Goal: Transaction & Acquisition: Purchase product/service

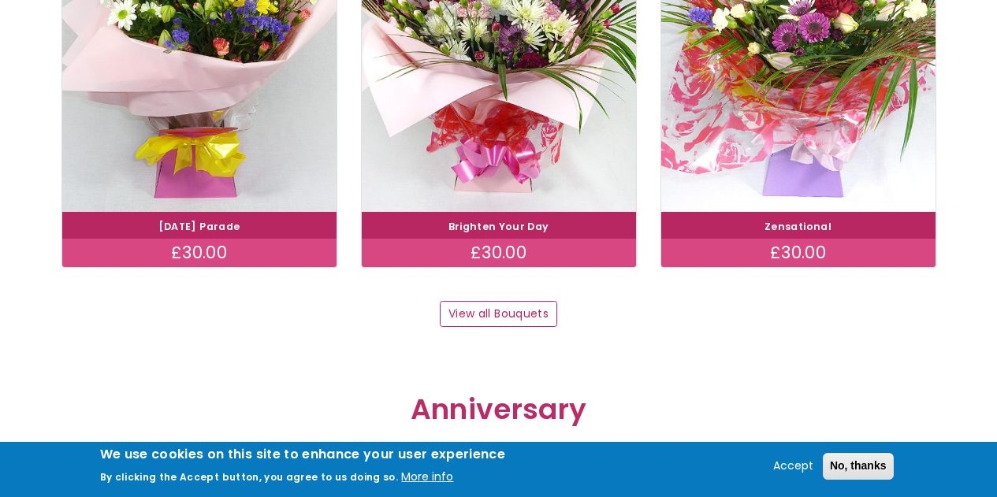
scroll to position [1653, 0]
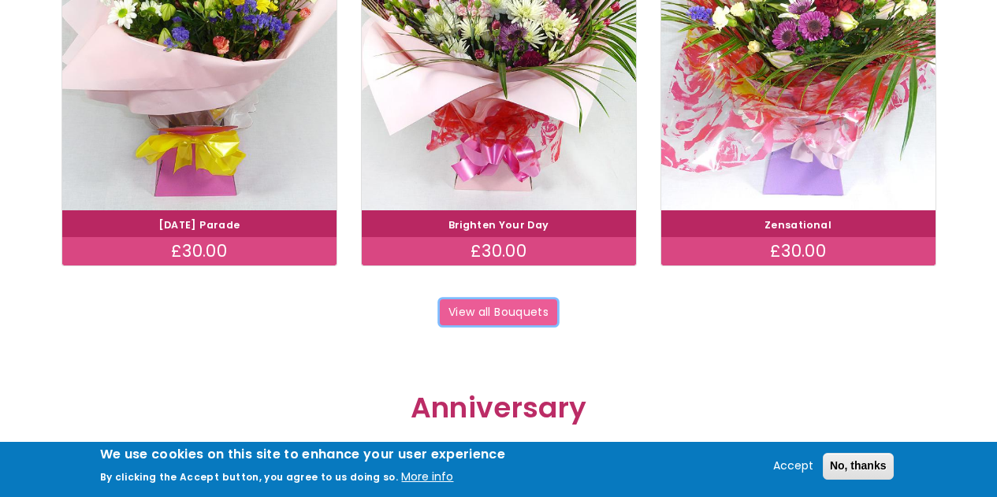
click at [475, 324] on link "View all Bouquets" at bounding box center [499, 312] width 118 height 27
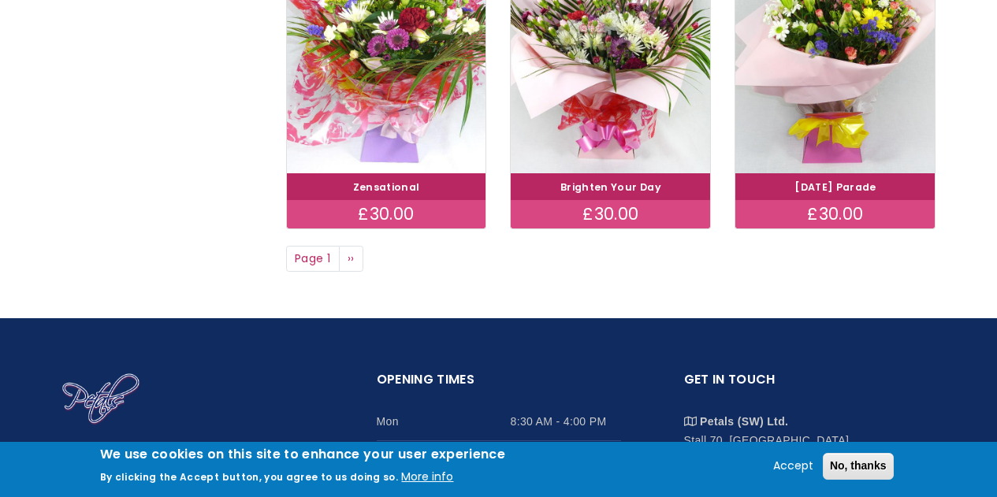
scroll to position [1294, 0]
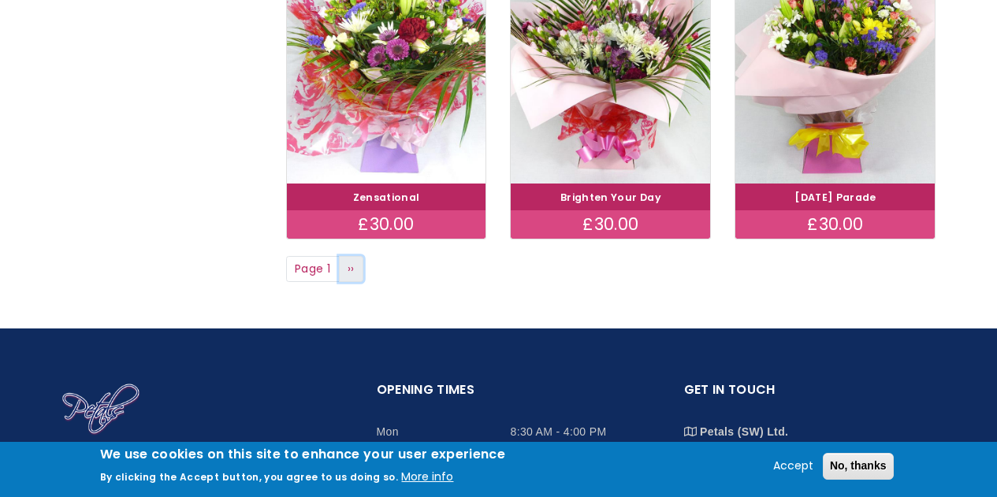
click at [355, 272] on link "Next page ››" at bounding box center [351, 269] width 25 height 27
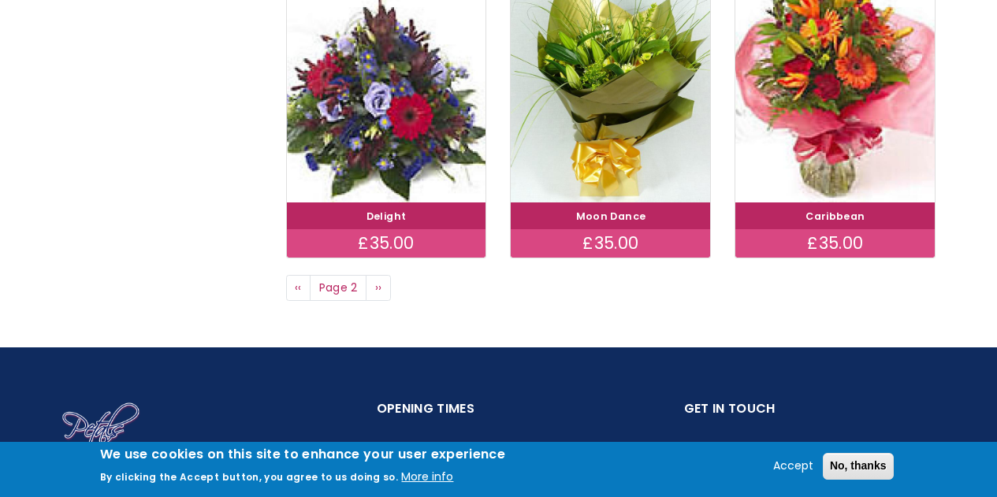
scroll to position [1276, 0]
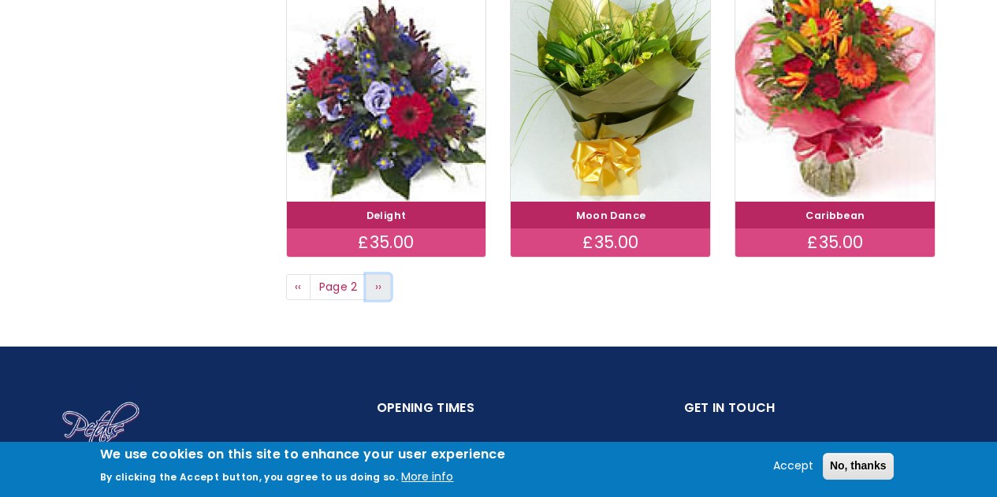
click at [383, 290] on link "Next page ››" at bounding box center [378, 287] width 25 height 27
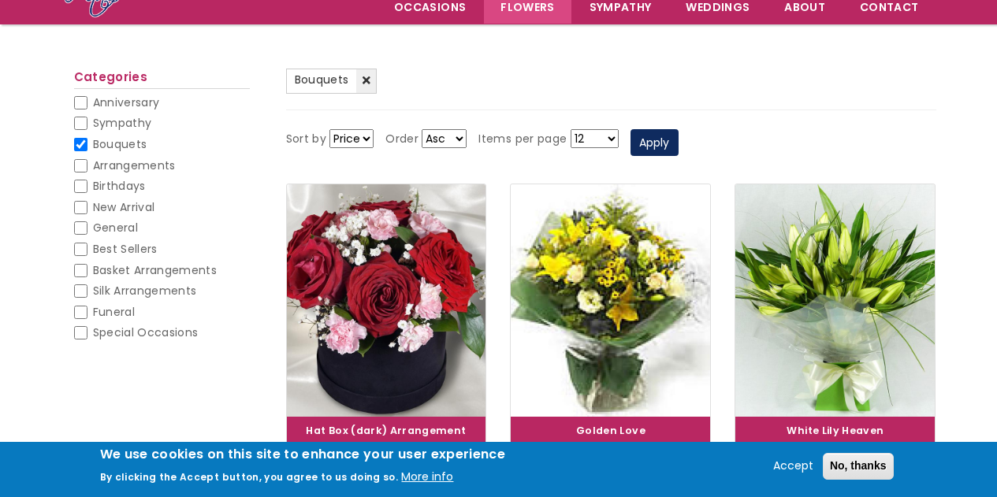
scroll to position [126, 0]
